Goal: Check status: Check status

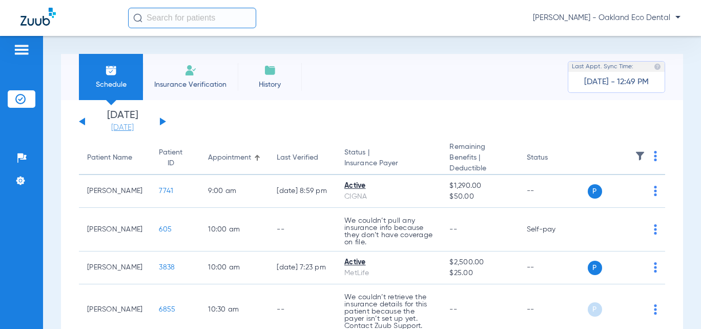
click at [140, 129] on link "[DATE]" at bounding box center [123, 128] width 62 height 10
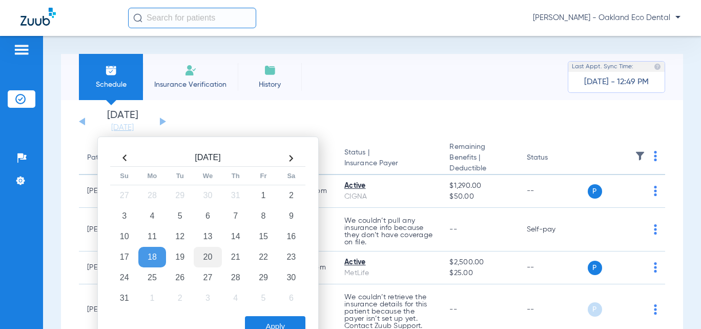
click at [211, 253] on td "20" at bounding box center [208, 257] width 28 height 21
click at [200, 273] on td "27" at bounding box center [208, 277] width 28 height 21
click at [286, 323] on button "Apply" at bounding box center [275, 326] width 61 height 21
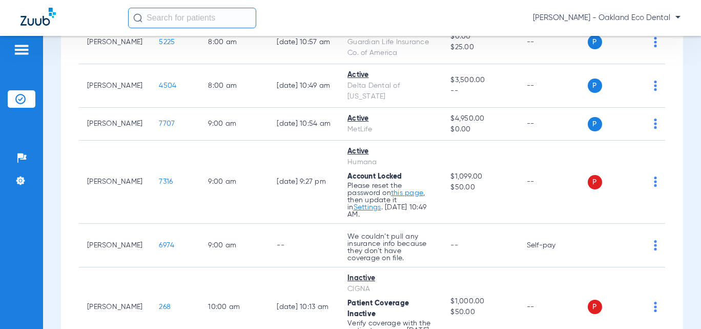
scroll to position [154, 0]
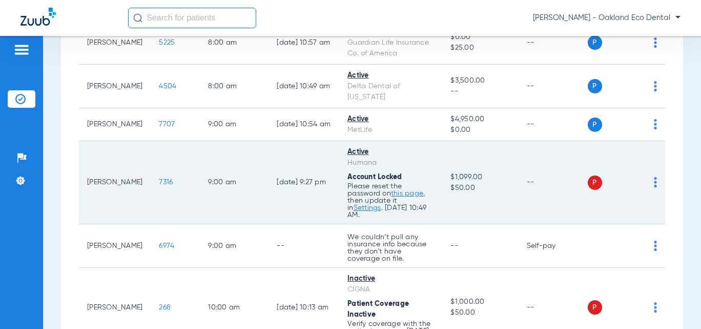
click at [434, 213] on td "Active Humana Account Locked Please reset the password on this page , then upda…" at bounding box center [390, 182] width 103 height 83
drag, startPoint x: 408, startPoint y: 220, endPoint x: 346, endPoint y: 176, distance: 76.4
click at [346, 176] on td "Active Humana Account Locked Please reset the password on this page , then upda…" at bounding box center [390, 182] width 103 height 83
copy app-schedule-view-error "Account Locked Please reset the password on this page , then update it in Setti…"
